Goal: Book appointment/travel/reservation

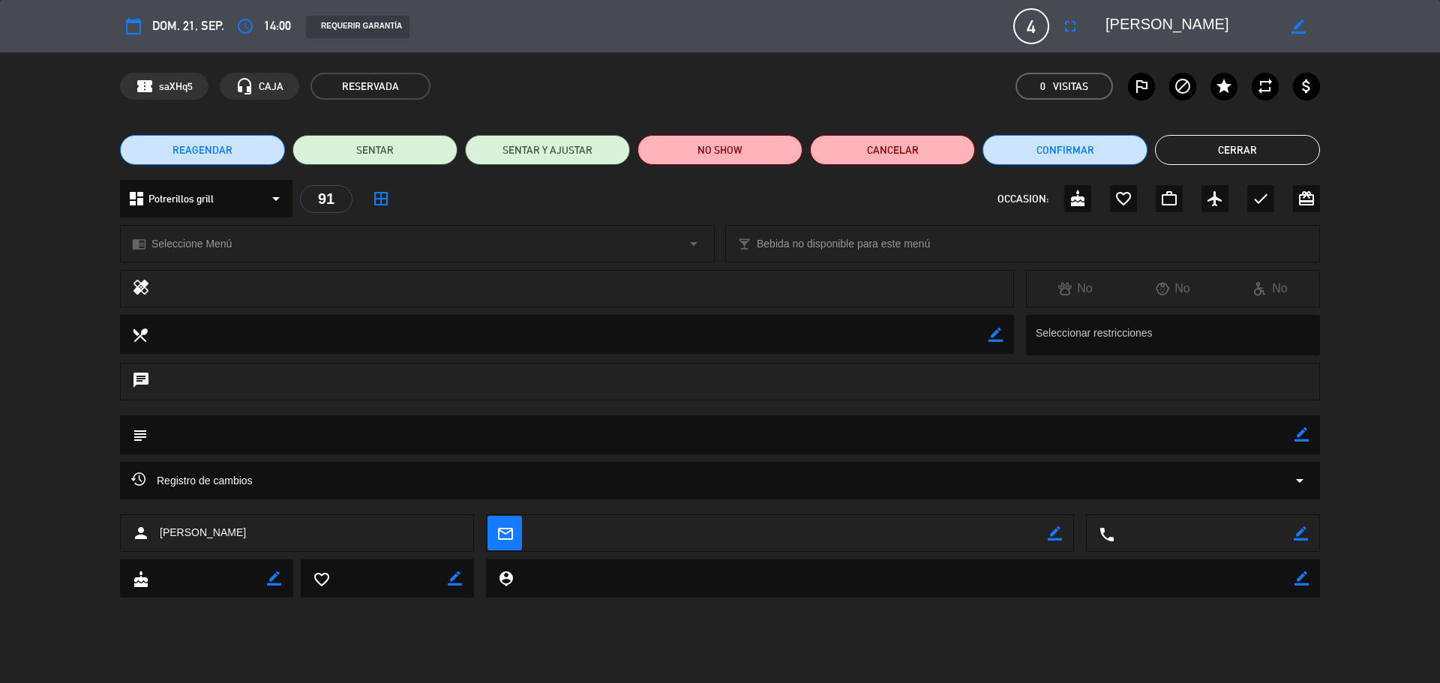
click at [129, 17] on icon "calendar_today" at bounding box center [133, 26] width 18 height 18
click at [151, 25] on div "calendar_today dom. 21, sep." at bounding box center [172, 26] width 104 height 27
click at [136, 25] on icon "calendar_today" at bounding box center [133, 26] width 18 height 18
drag, startPoint x: 160, startPoint y: 25, endPoint x: 203, endPoint y: 25, distance: 42.7
click at [161, 25] on span "dom. 21, sep." at bounding box center [188, 26] width 72 height 20
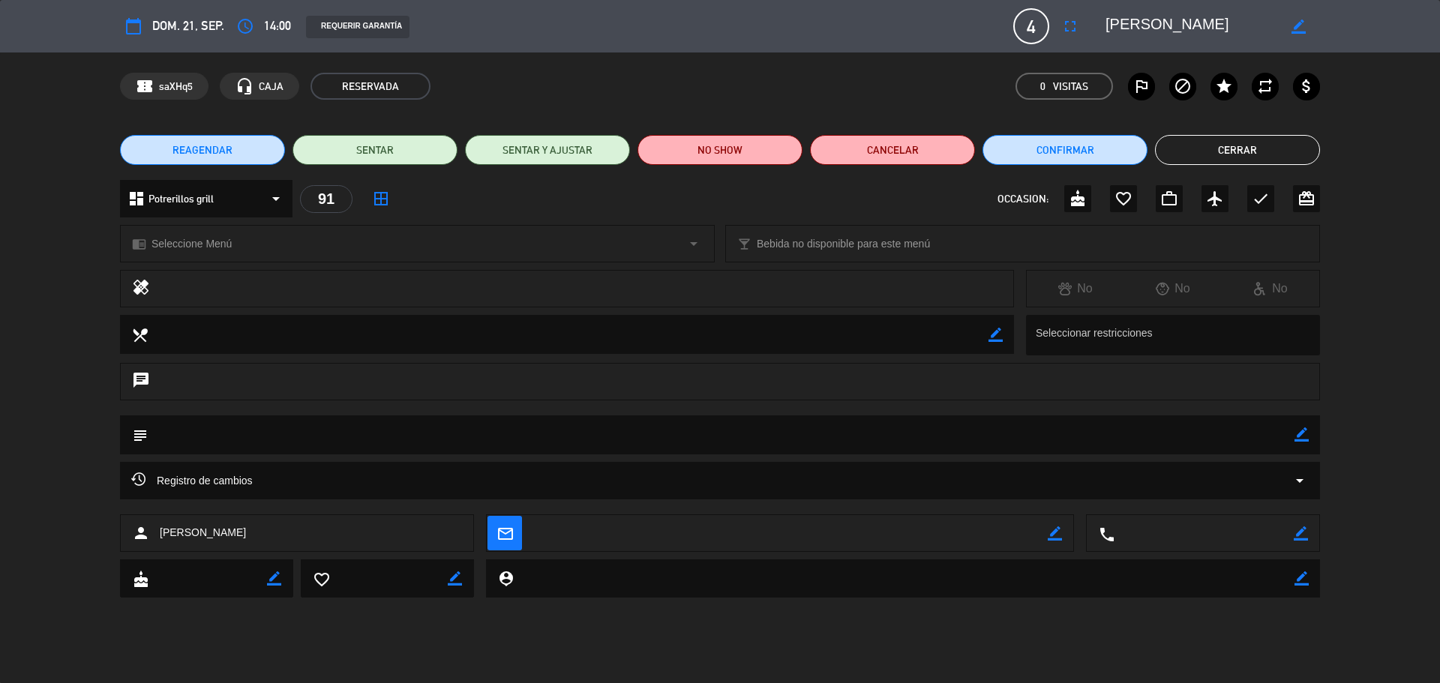
click at [203, 25] on span "dom. 21, sep." at bounding box center [188, 26] width 72 height 20
click at [235, 24] on button "access_time" at bounding box center [245, 26] width 27 height 27
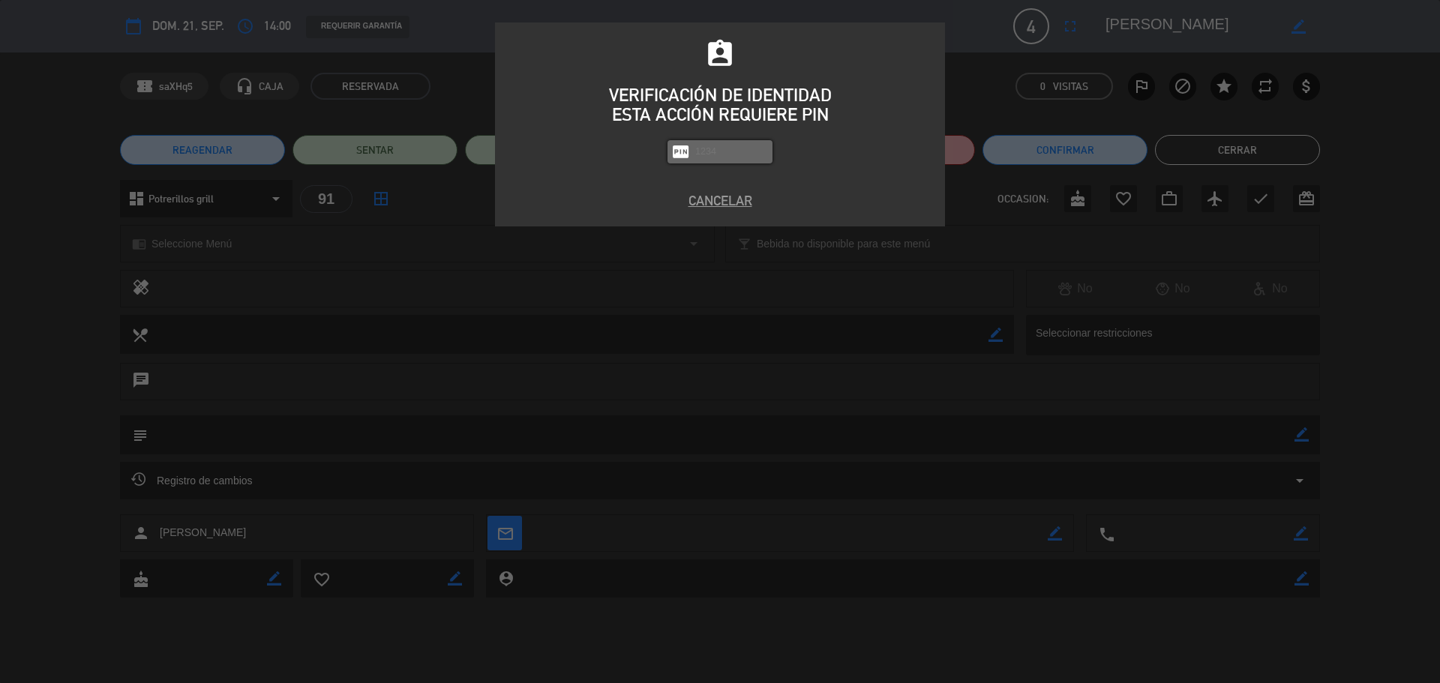
click at [755, 154] on input "text" at bounding box center [731, 151] width 75 height 17
type input "8184"
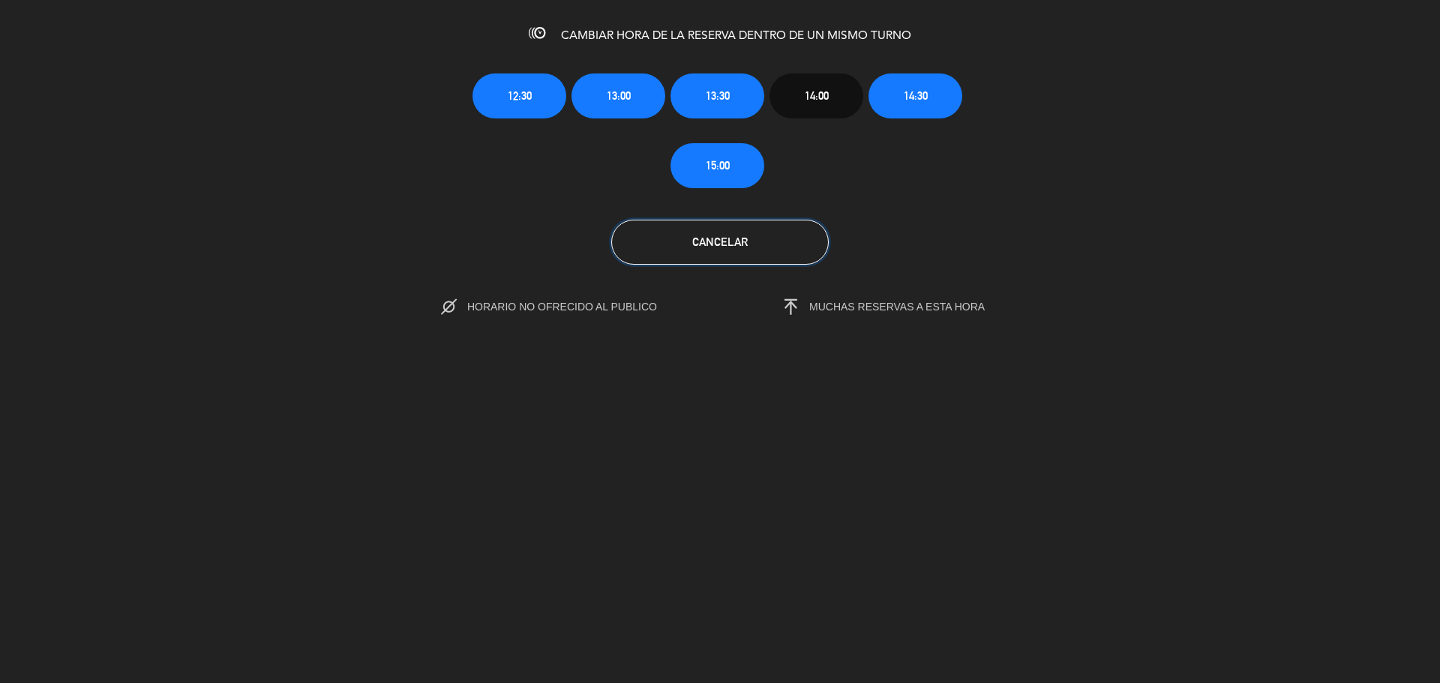
click at [742, 241] on span "Cancelar" at bounding box center [719, 241] width 55 height 13
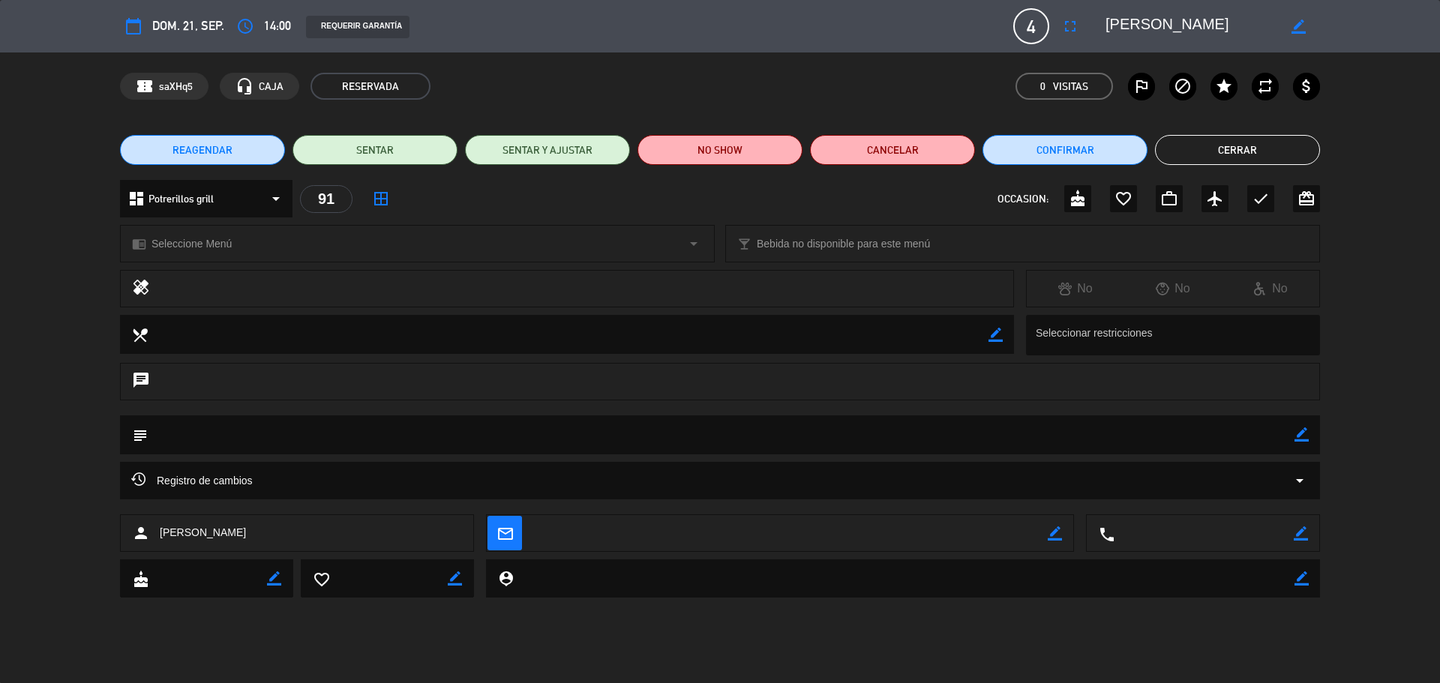
click at [1261, 145] on button "Cerrar" at bounding box center [1237, 150] width 165 height 30
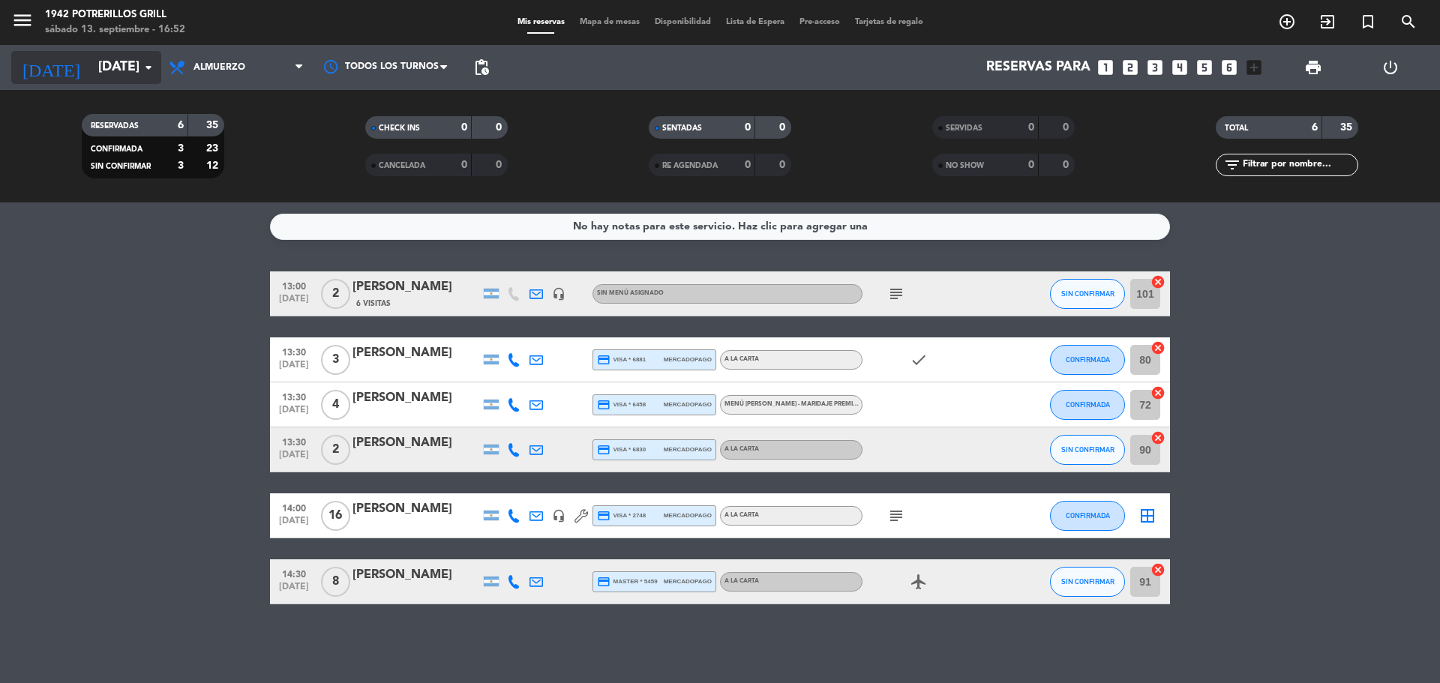
click at [115, 67] on input "[DATE]" at bounding box center [178, 67] width 174 height 30
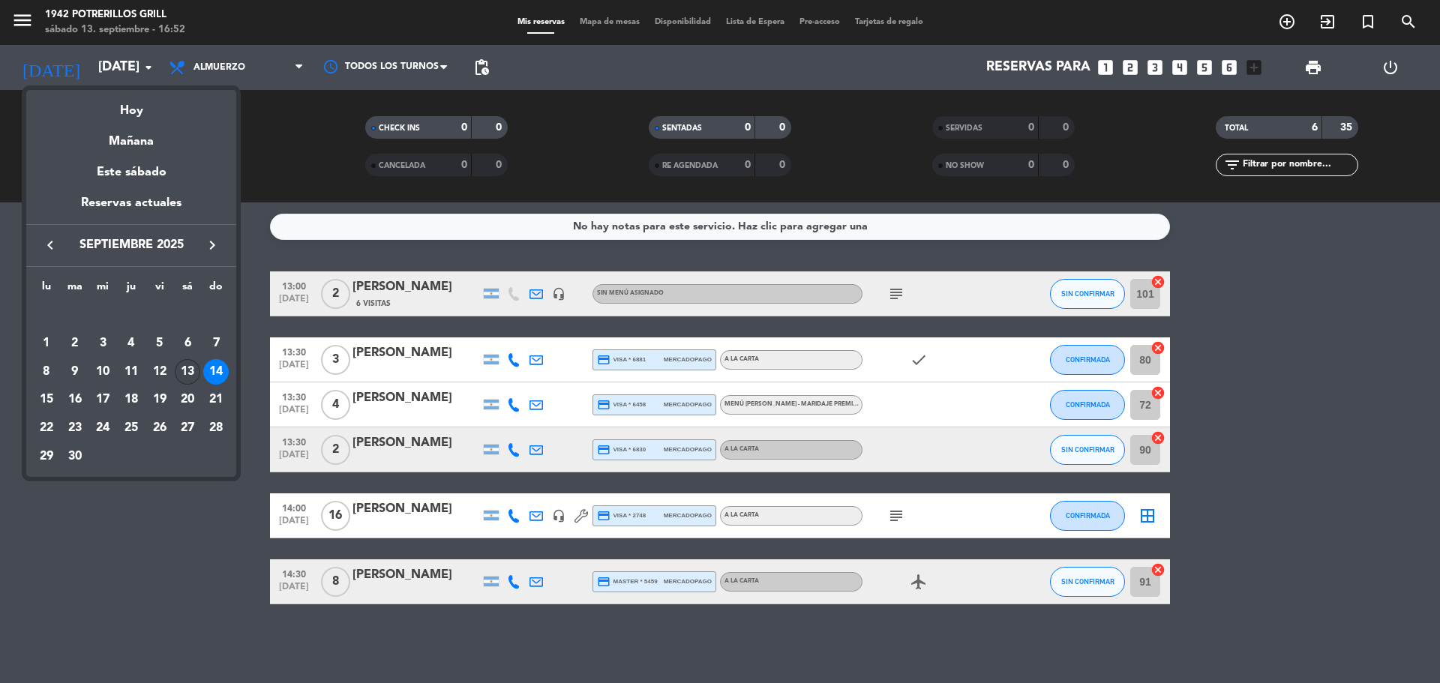
click at [195, 370] on div "13" at bounding box center [187, 371] width 25 height 25
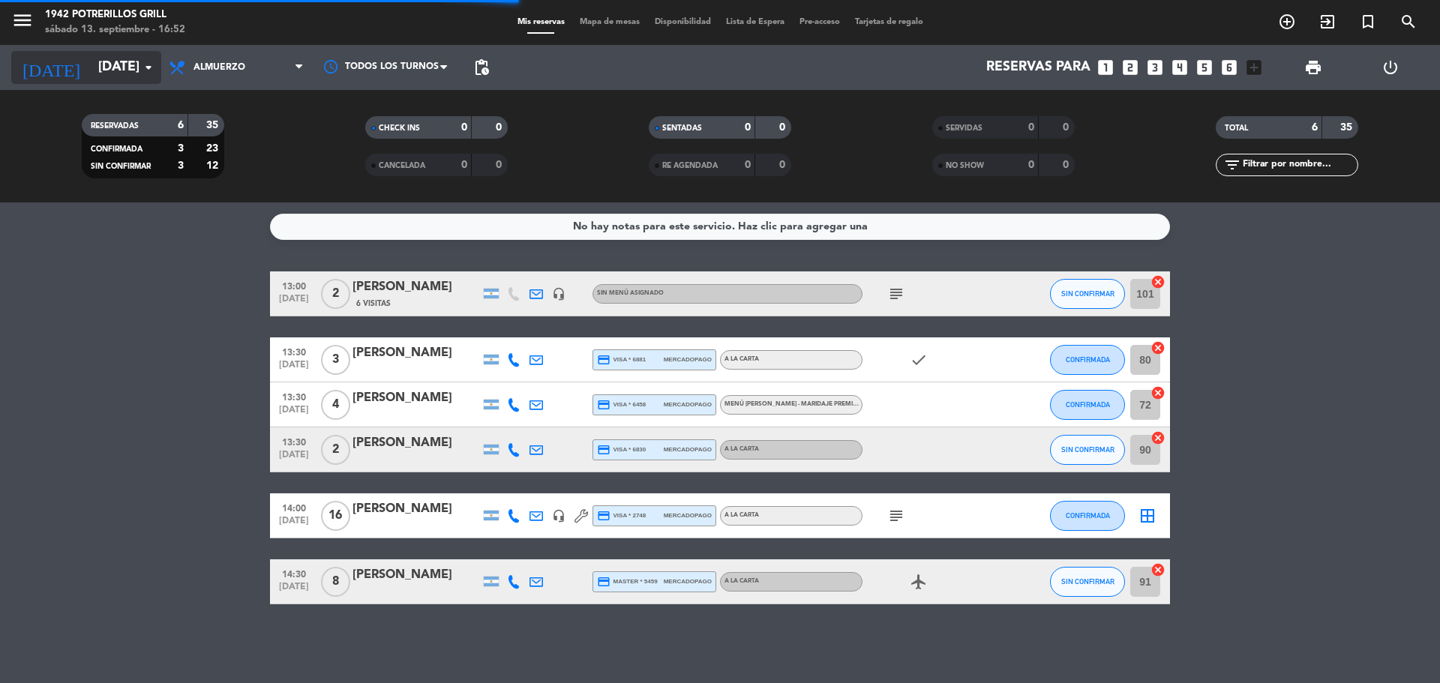
click at [120, 61] on input "[DATE]" at bounding box center [178, 67] width 174 height 30
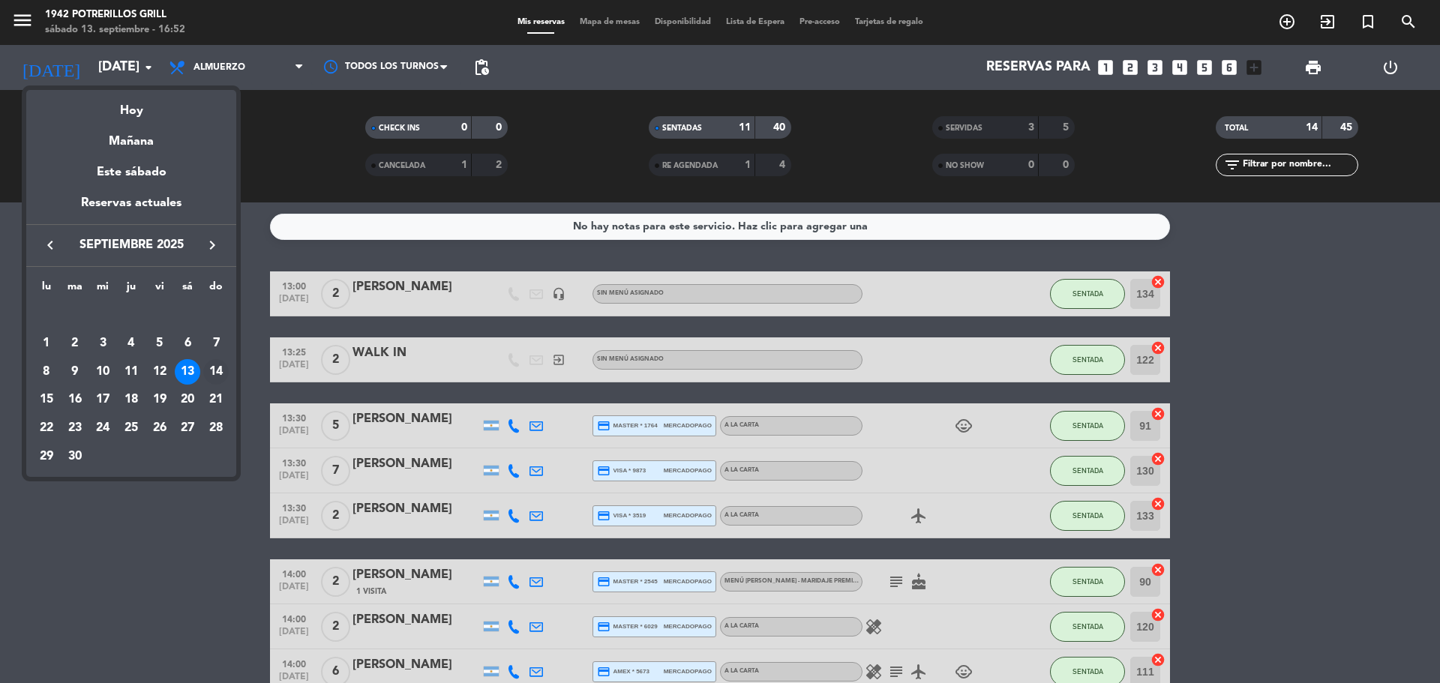
click at [216, 374] on div "14" at bounding box center [215, 371] width 25 height 25
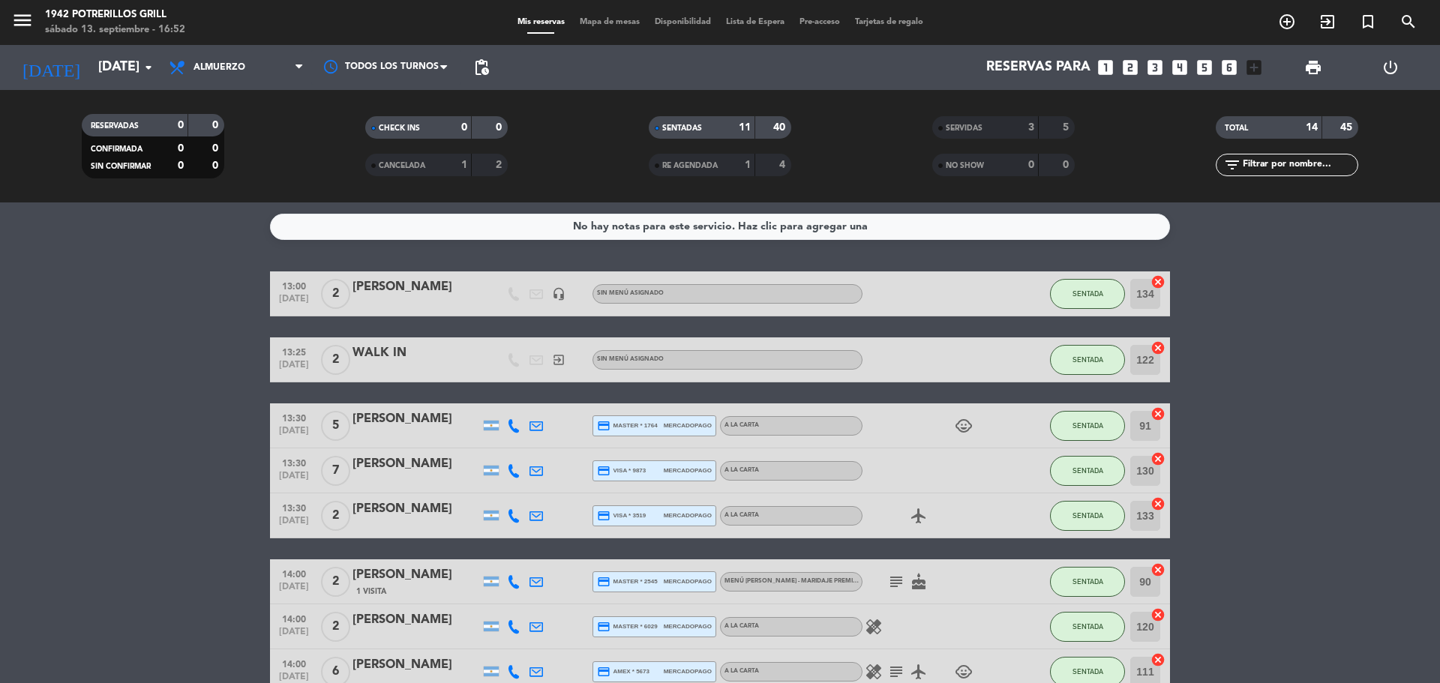
type input "[DATE]"
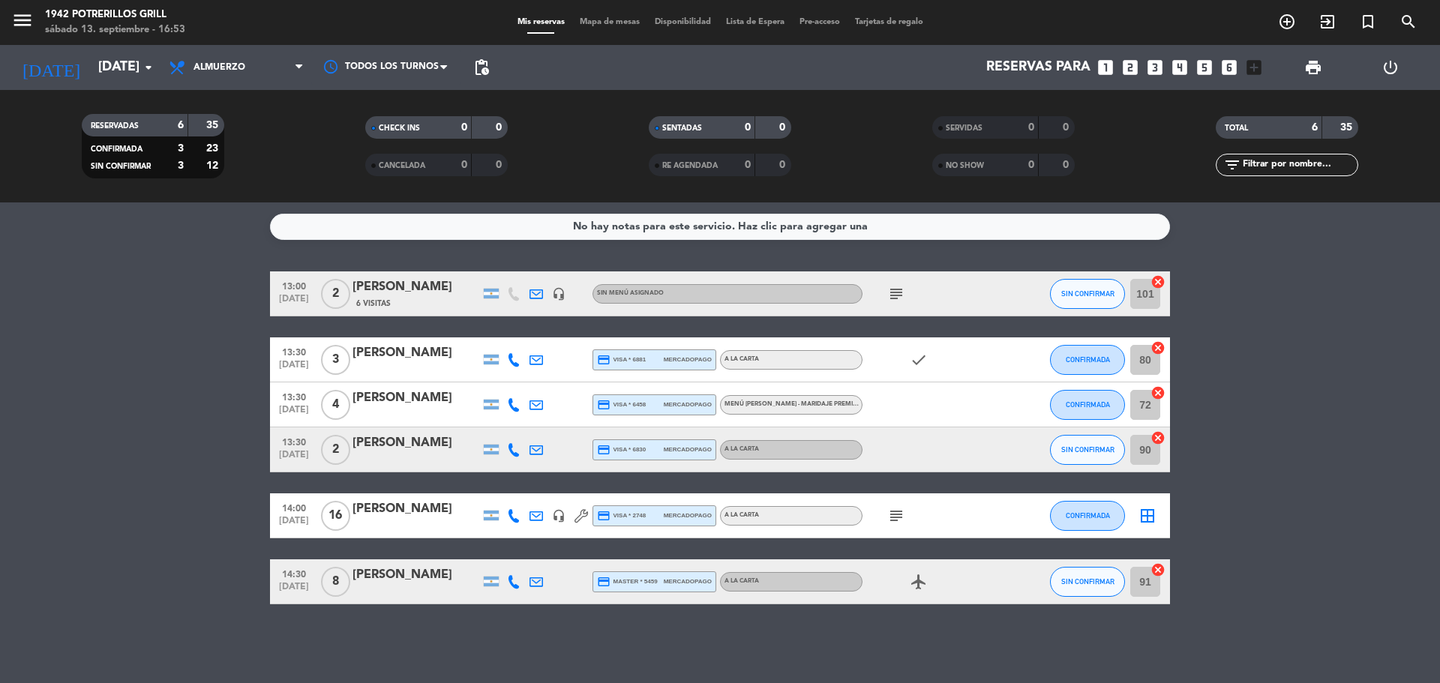
click at [892, 298] on icon "subject" at bounding box center [896, 294] width 18 height 18
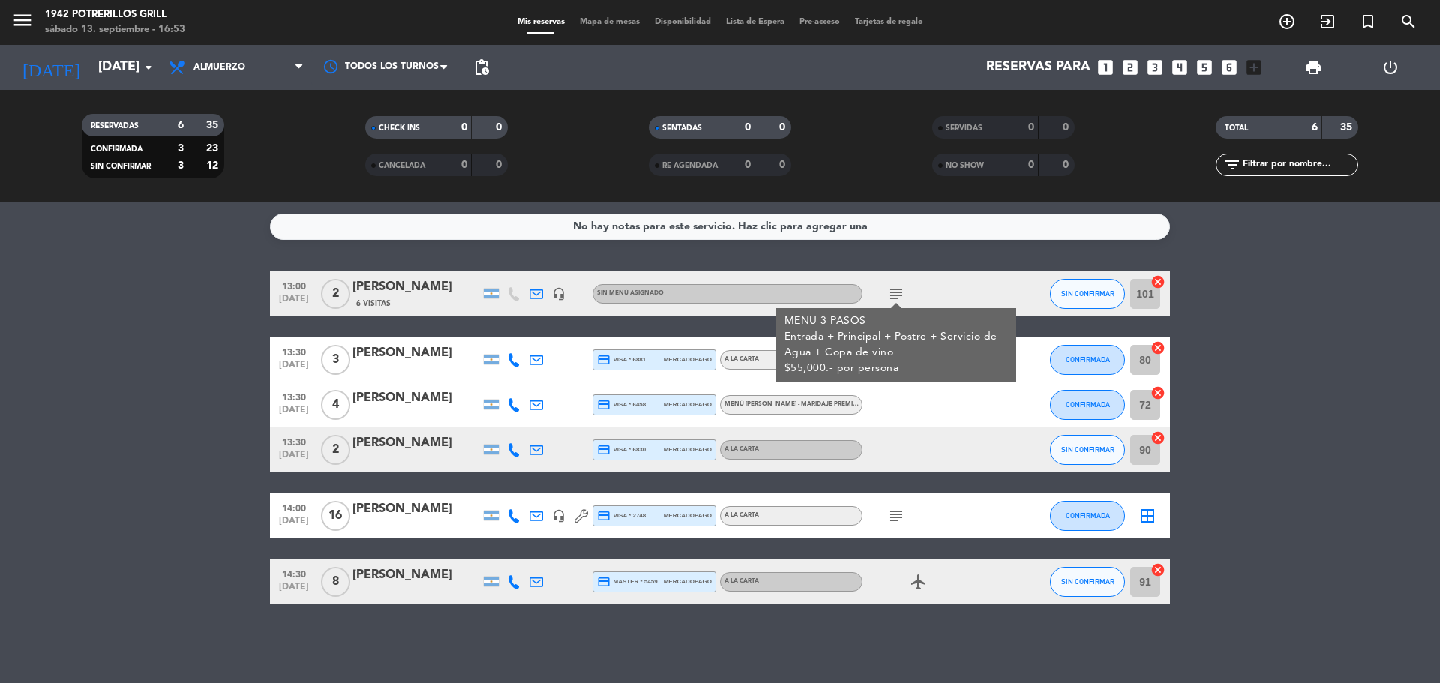
click at [920, 288] on div "subject MENU 3 PASOS Entrada + Principal + Postre + Servicio de Agua + Copa de …" at bounding box center [929, 293] width 135 height 44
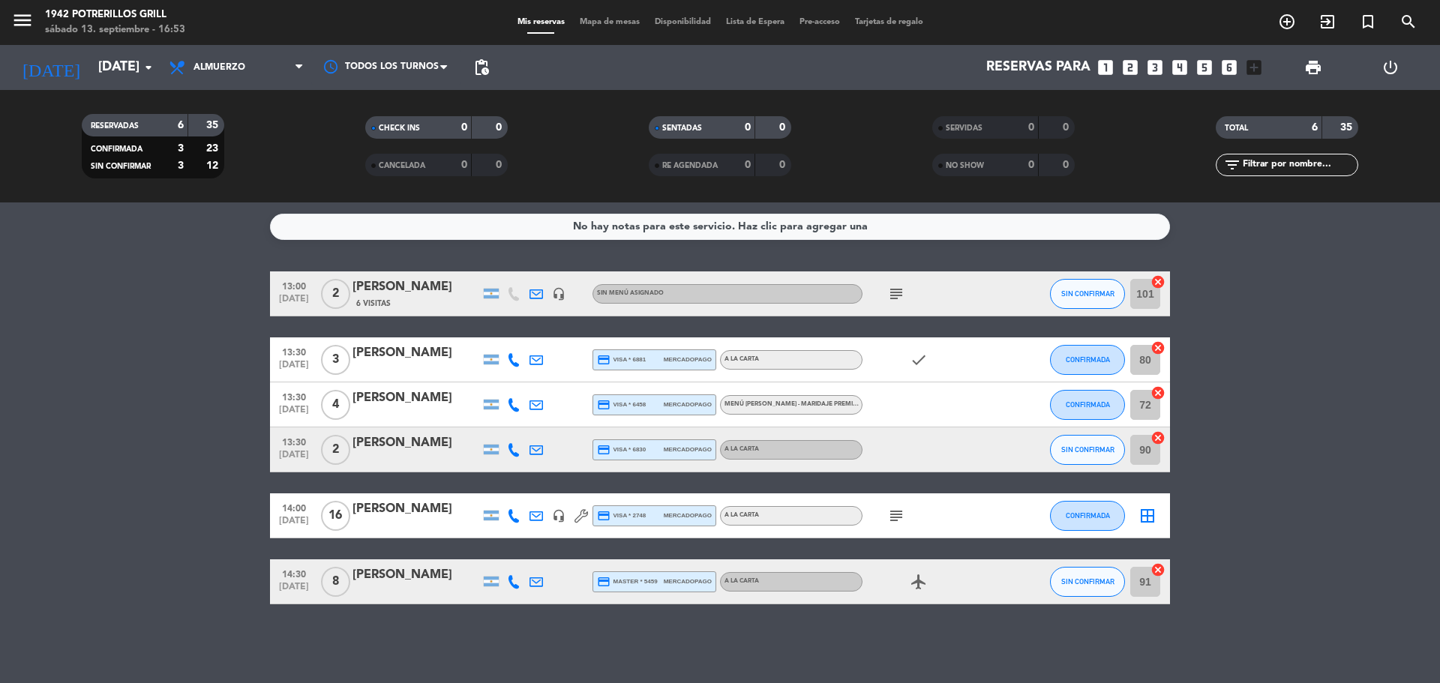
click at [922, 589] on icon "airplanemode_active" at bounding box center [919, 582] width 18 height 18
click at [890, 517] on icon "subject" at bounding box center [896, 516] width 18 height 18
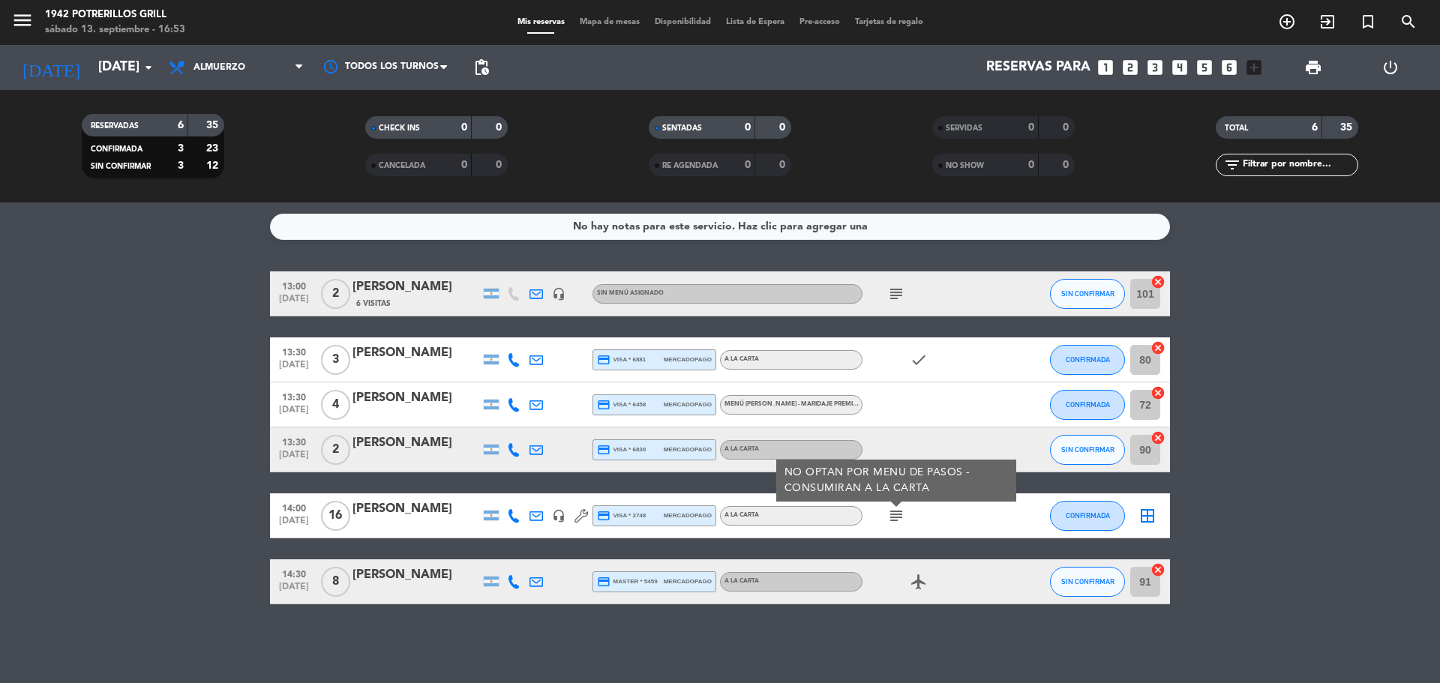
click at [1277, 394] on bookings-row "13:00 [DATE] 2 [PERSON_NAME] 6 Visitas headset_mic Sin menú asignado subject SI…" at bounding box center [720, 437] width 1440 height 333
